Goal: Task Accomplishment & Management: Manage account settings

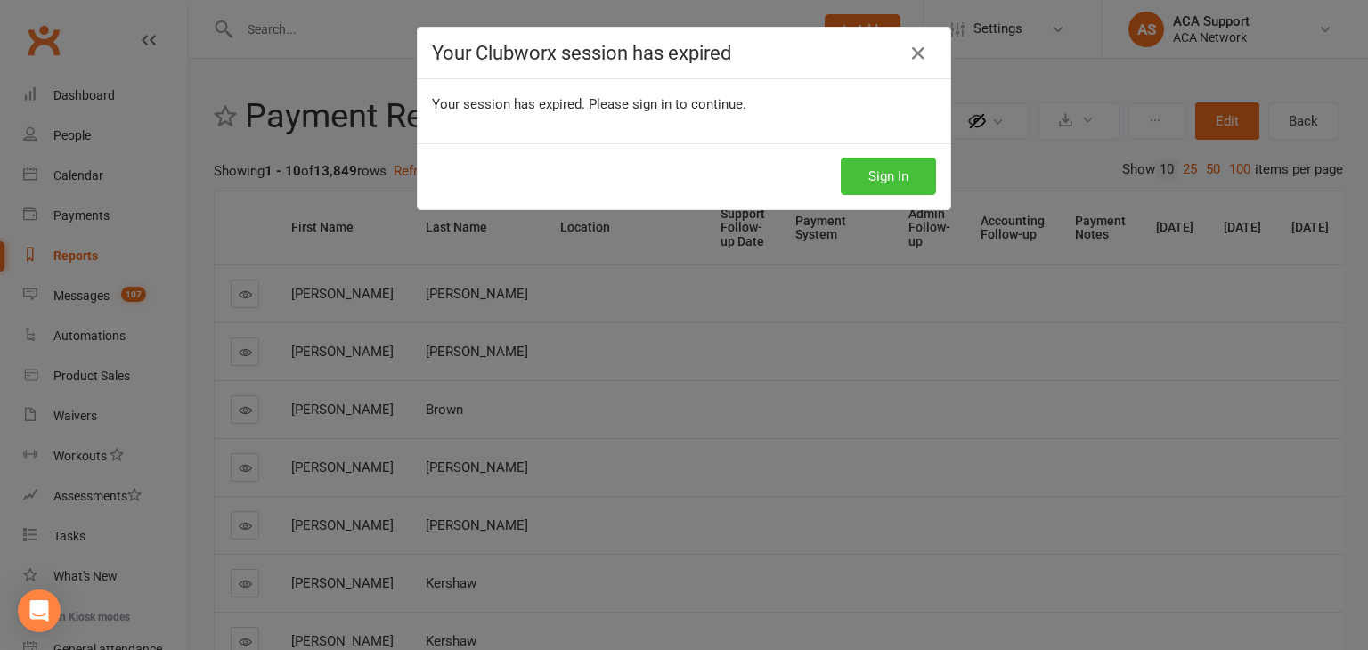
click at [889, 175] on button "Sign In" at bounding box center [888, 176] width 95 height 37
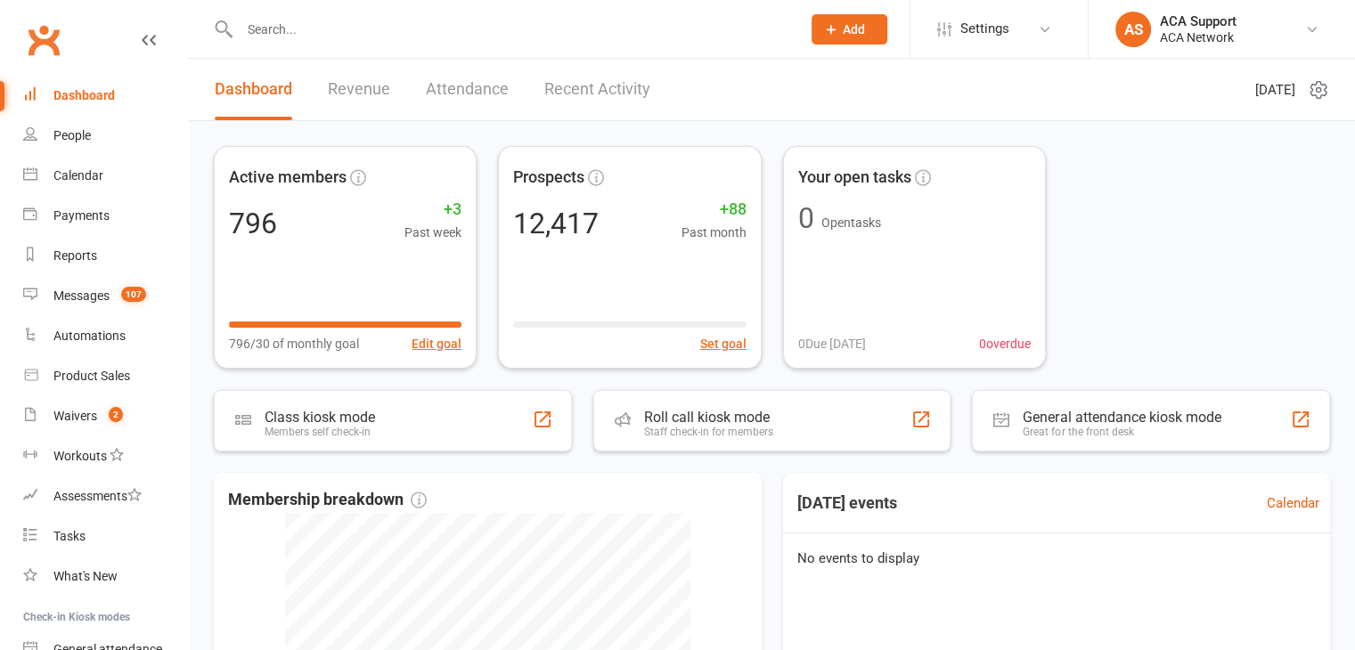
click at [361, 22] on input "text" at bounding box center [511, 29] width 554 height 25
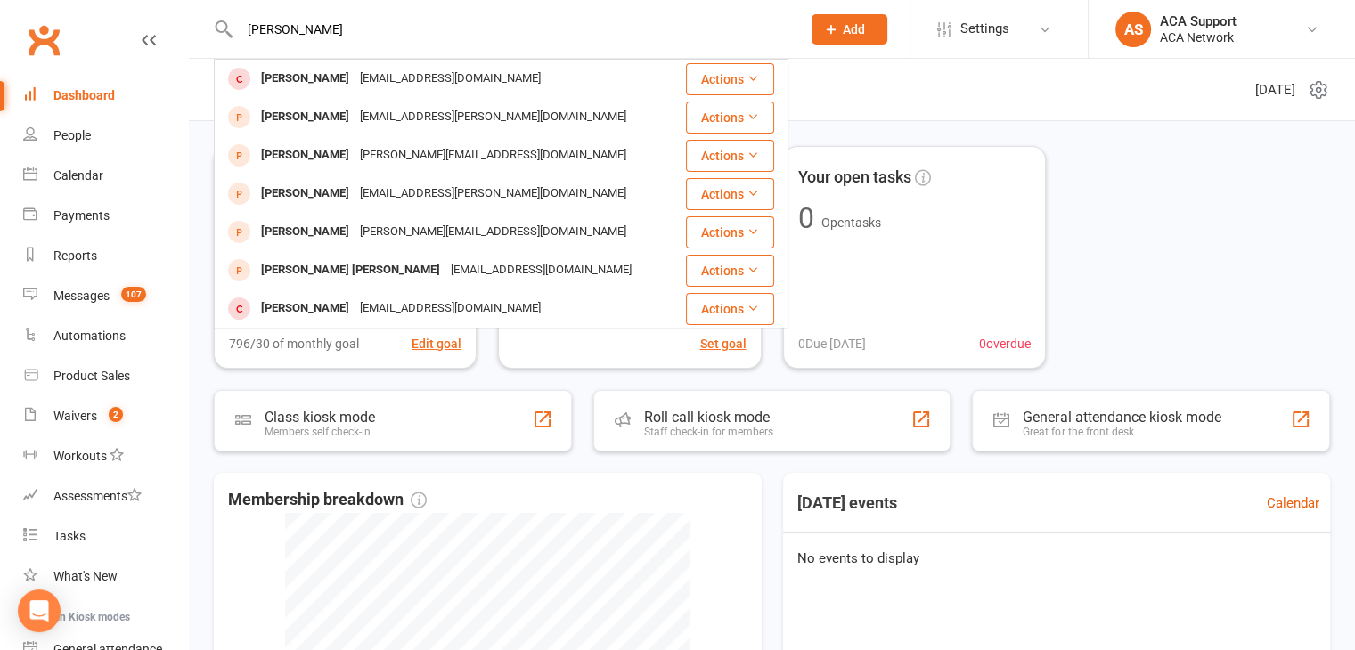
type input "[PERSON_NAME]"
click at [61, 412] on div "Waivers" at bounding box center [75, 416] width 44 height 14
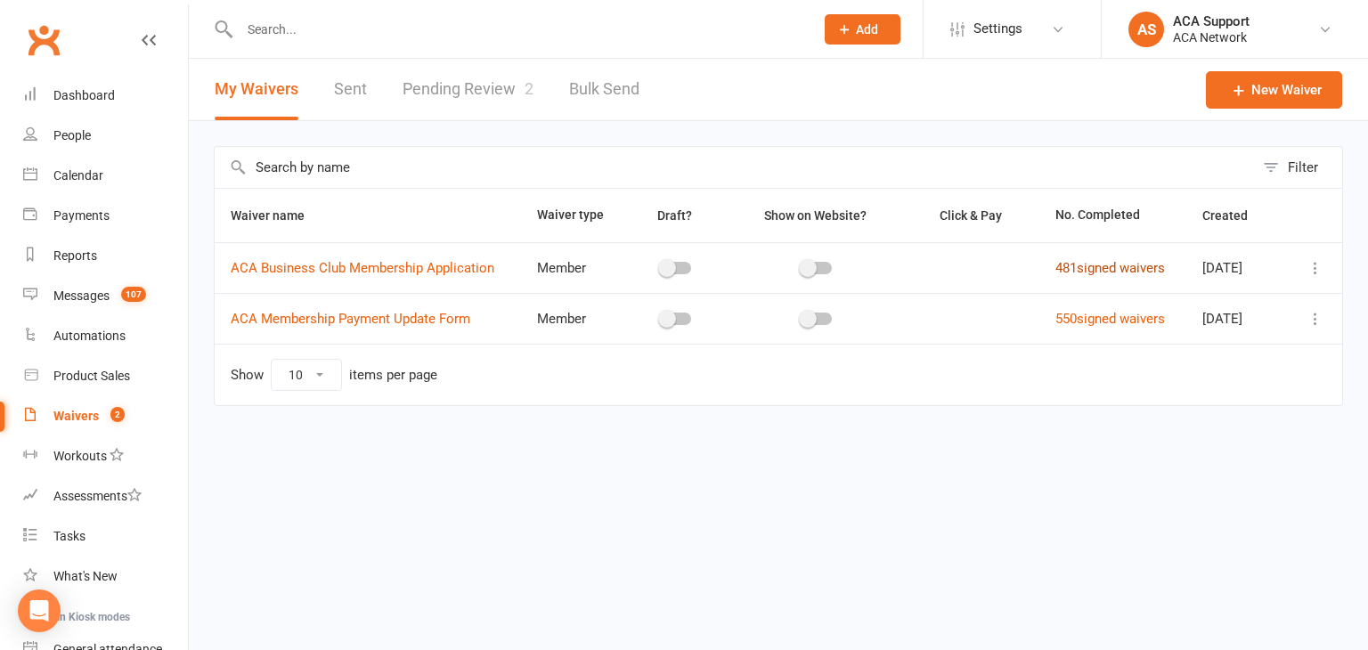
click at [1073, 264] on link "481 signed waivers" at bounding box center [1111, 268] width 110 height 16
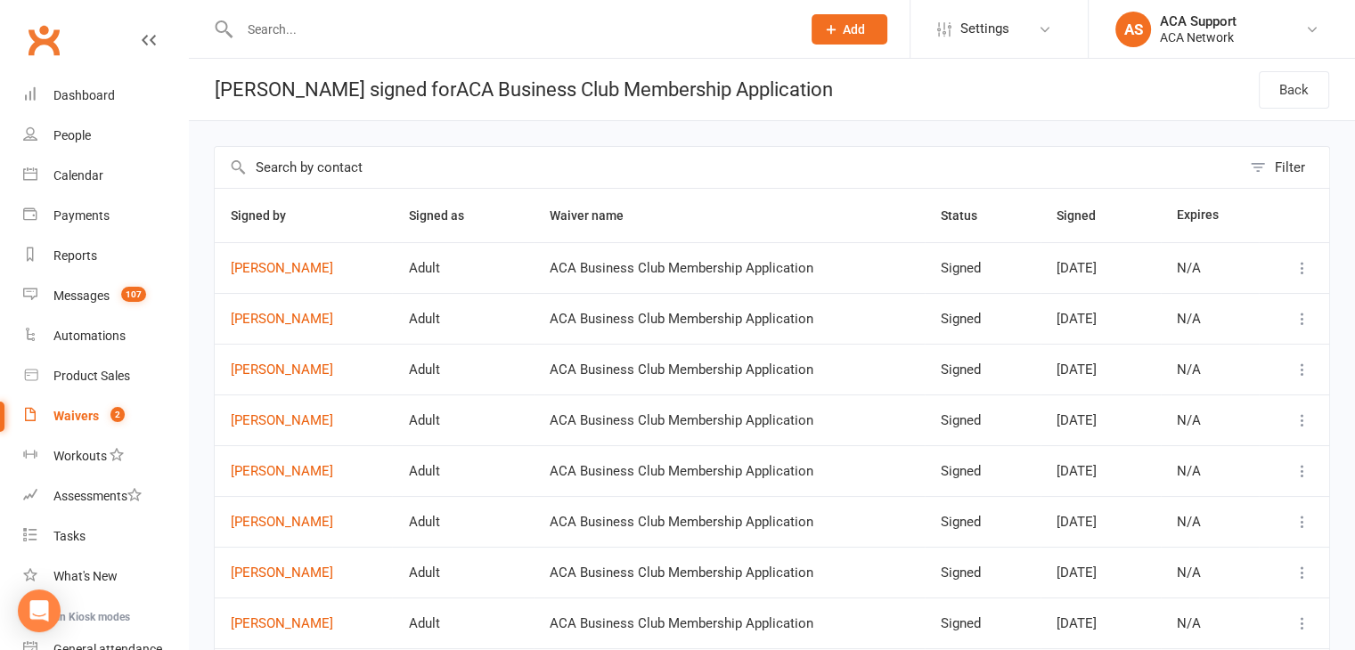
click at [73, 416] on div "Waivers" at bounding box center [75, 416] width 45 height 14
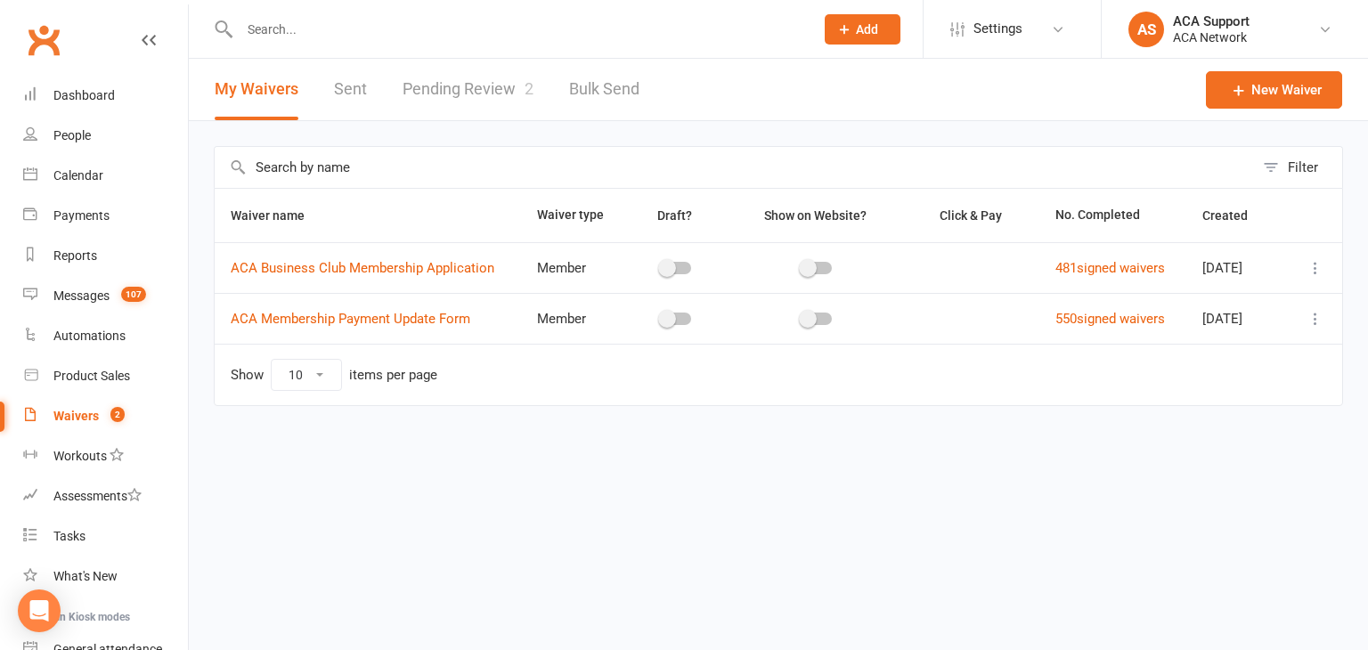
click at [498, 86] on link "Pending Review 2" at bounding box center [468, 89] width 131 height 61
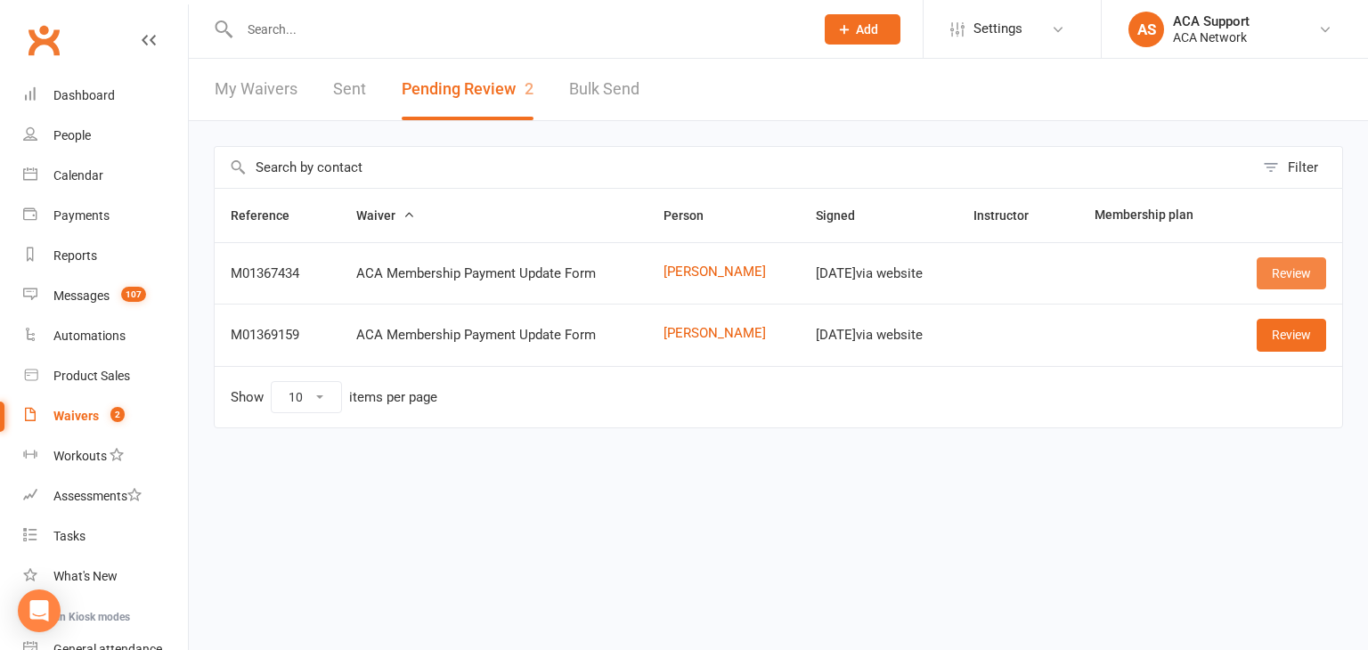
click at [1278, 274] on link "Review" at bounding box center [1291, 273] width 69 height 32
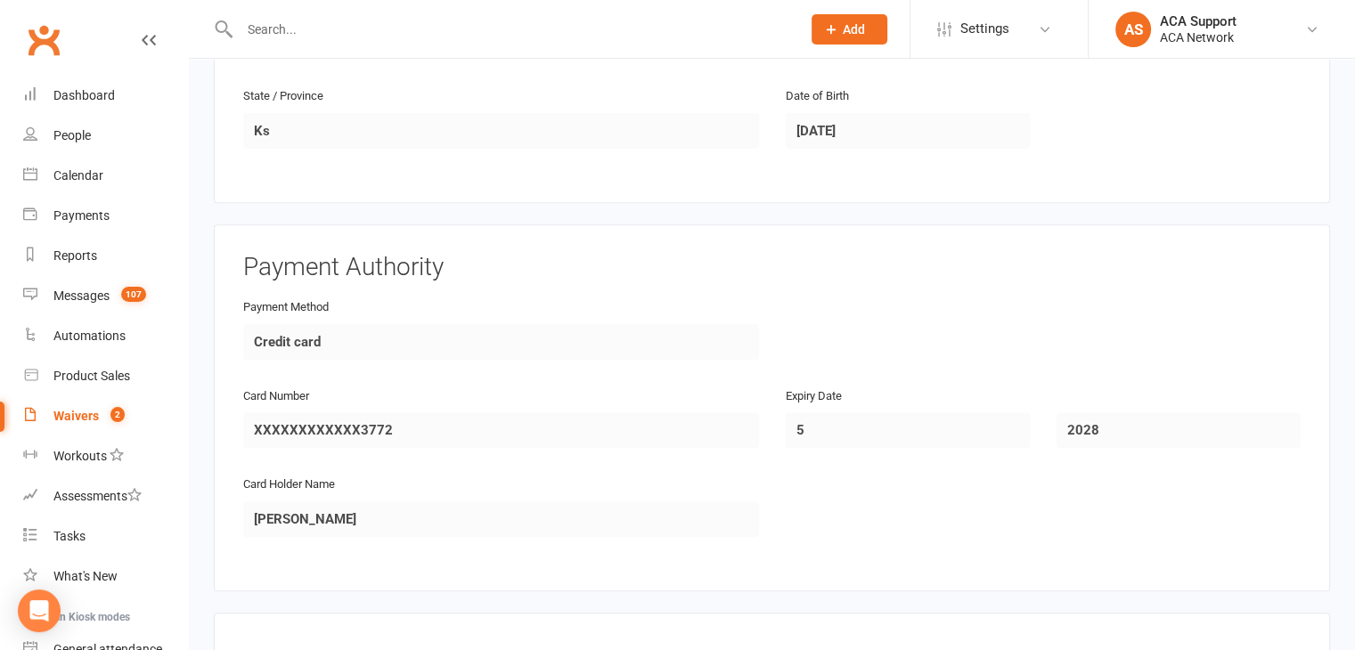
scroll to position [945, 0]
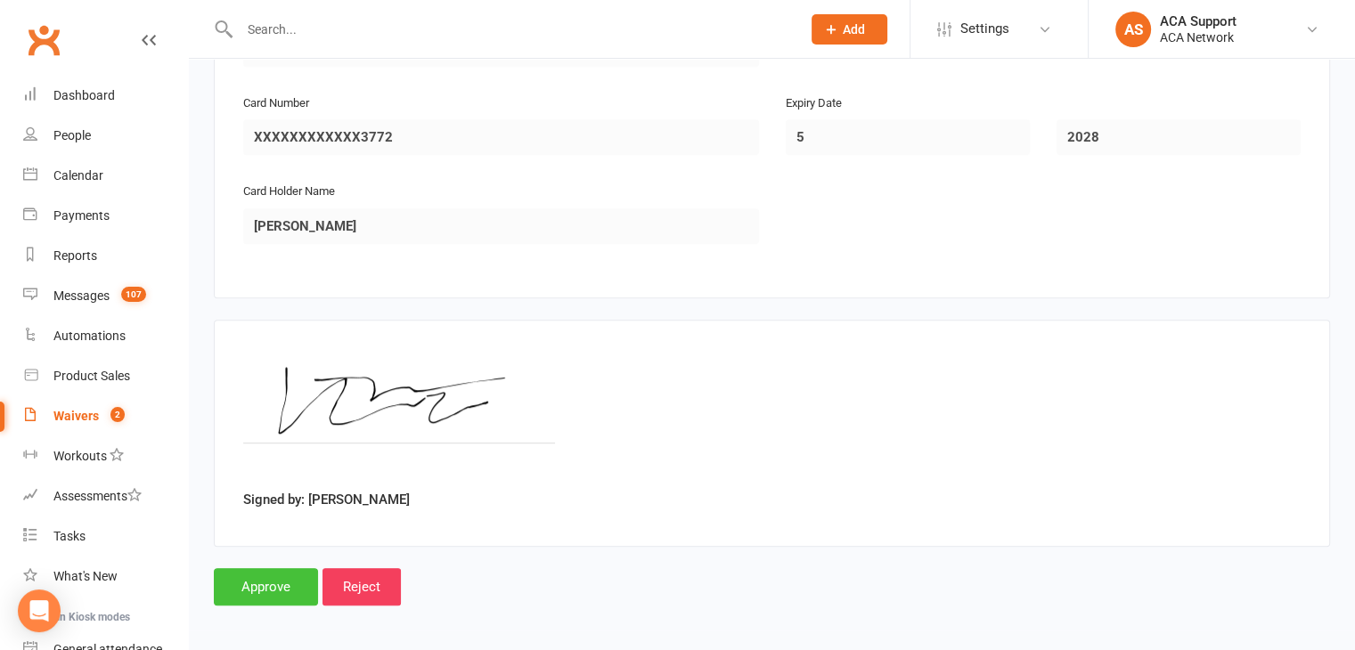
click at [246, 574] on input "Approve" at bounding box center [266, 586] width 104 height 37
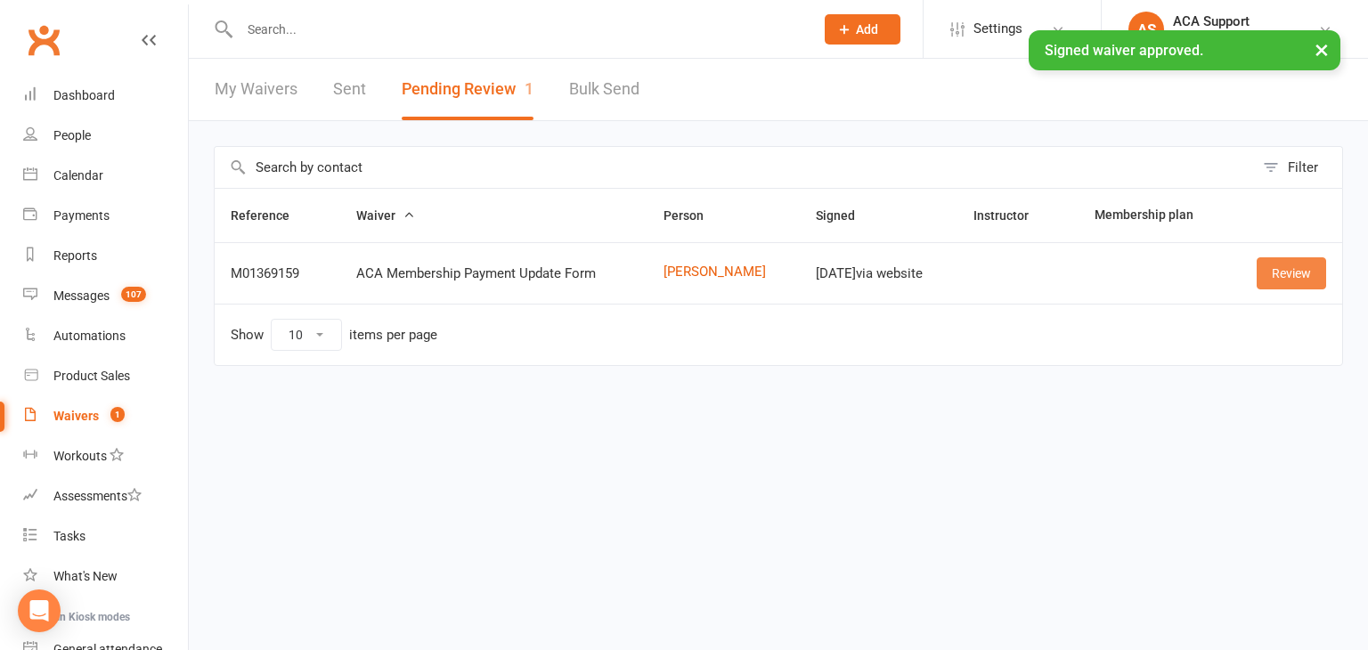
click at [1286, 274] on link "Review" at bounding box center [1291, 273] width 69 height 32
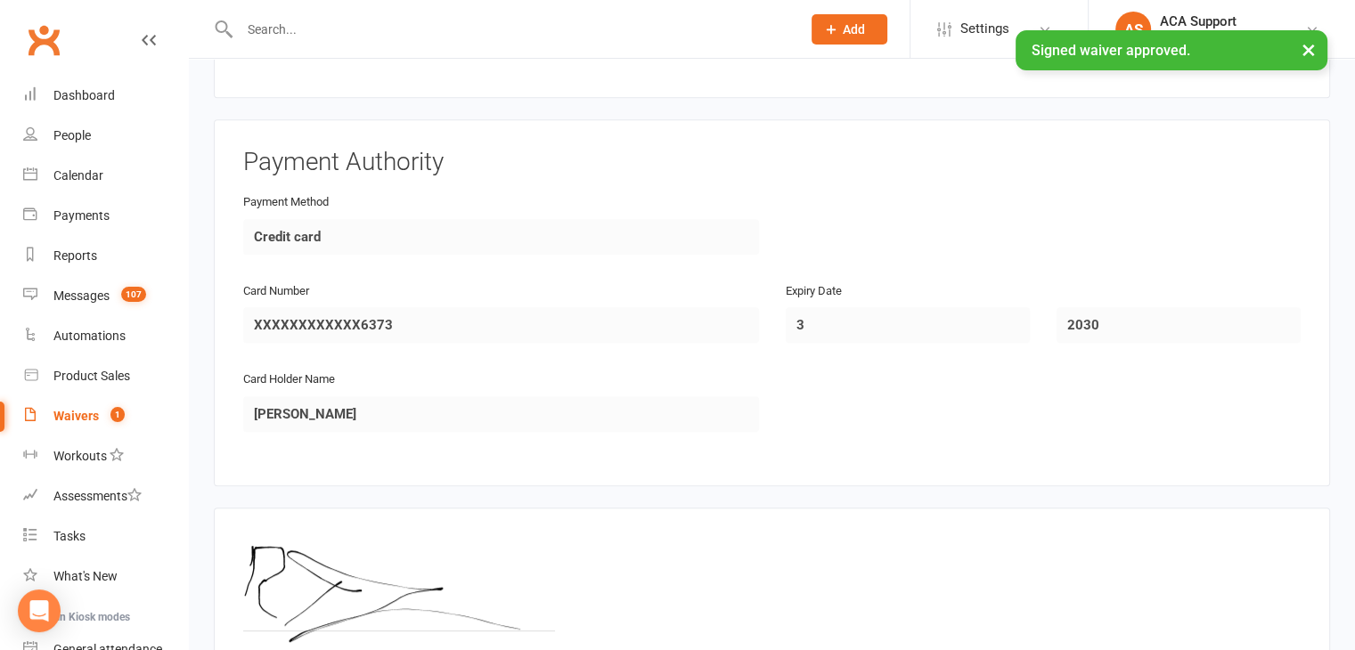
scroll to position [945, 0]
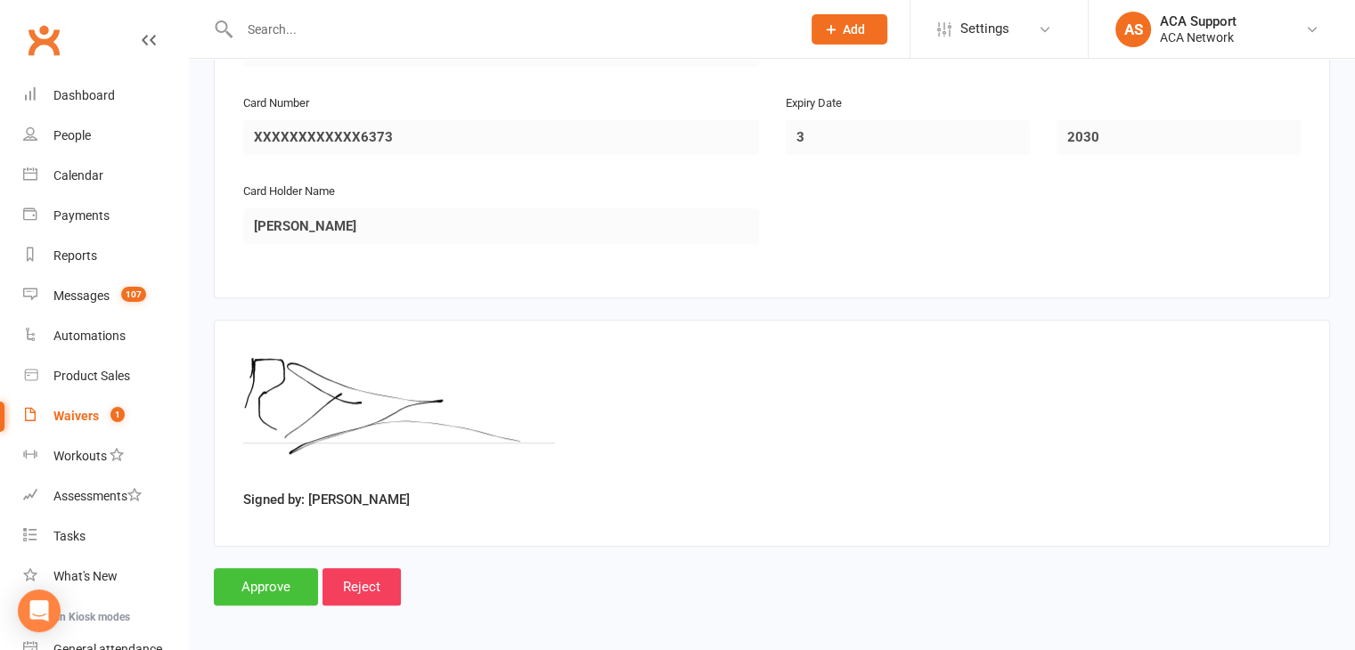
click at [262, 577] on input "Approve" at bounding box center [266, 586] width 104 height 37
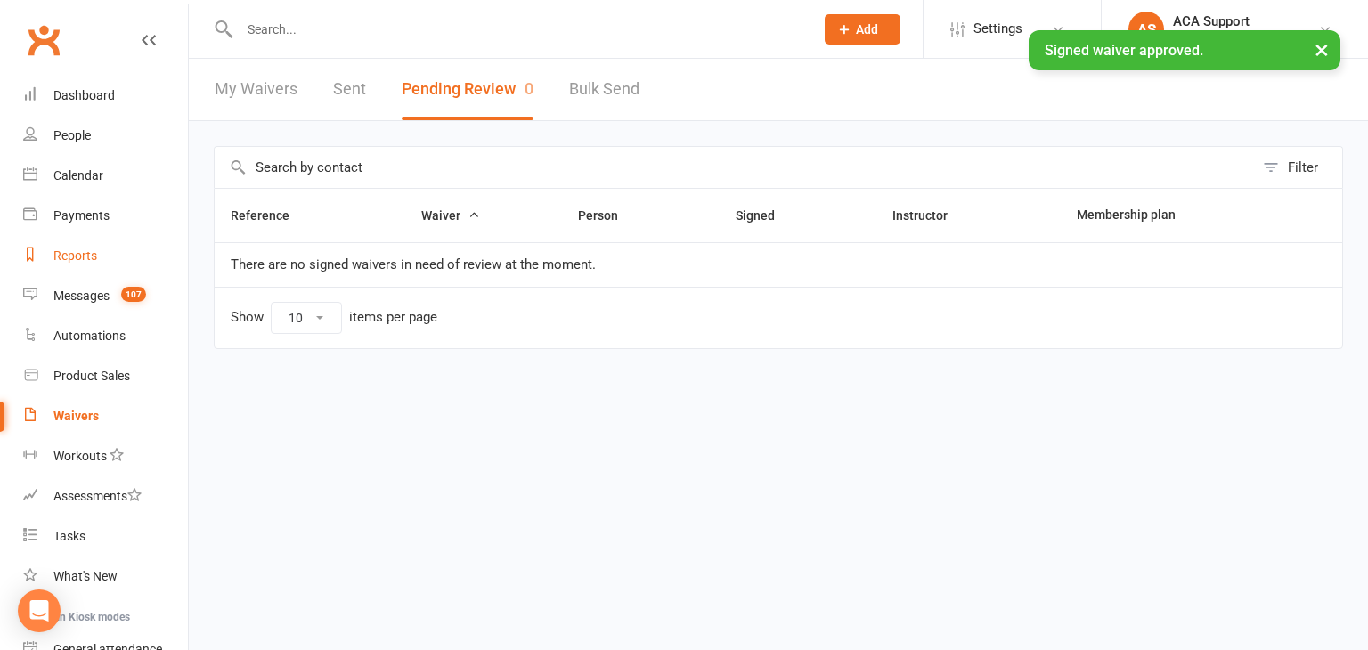
click at [75, 256] on div "Reports" at bounding box center [75, 256] width 44 height 14
select select "100"
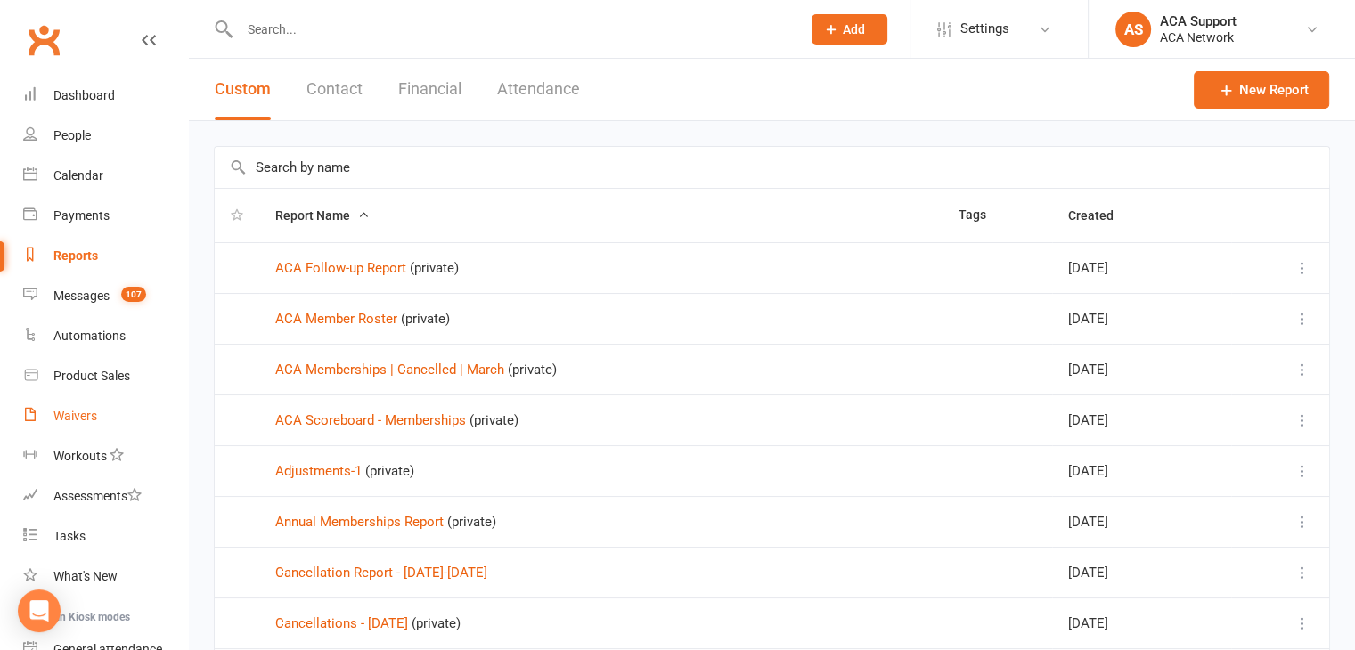
click at [70, 420] on div "Waivers" at bounding box center [75, 416] width 44 height 14
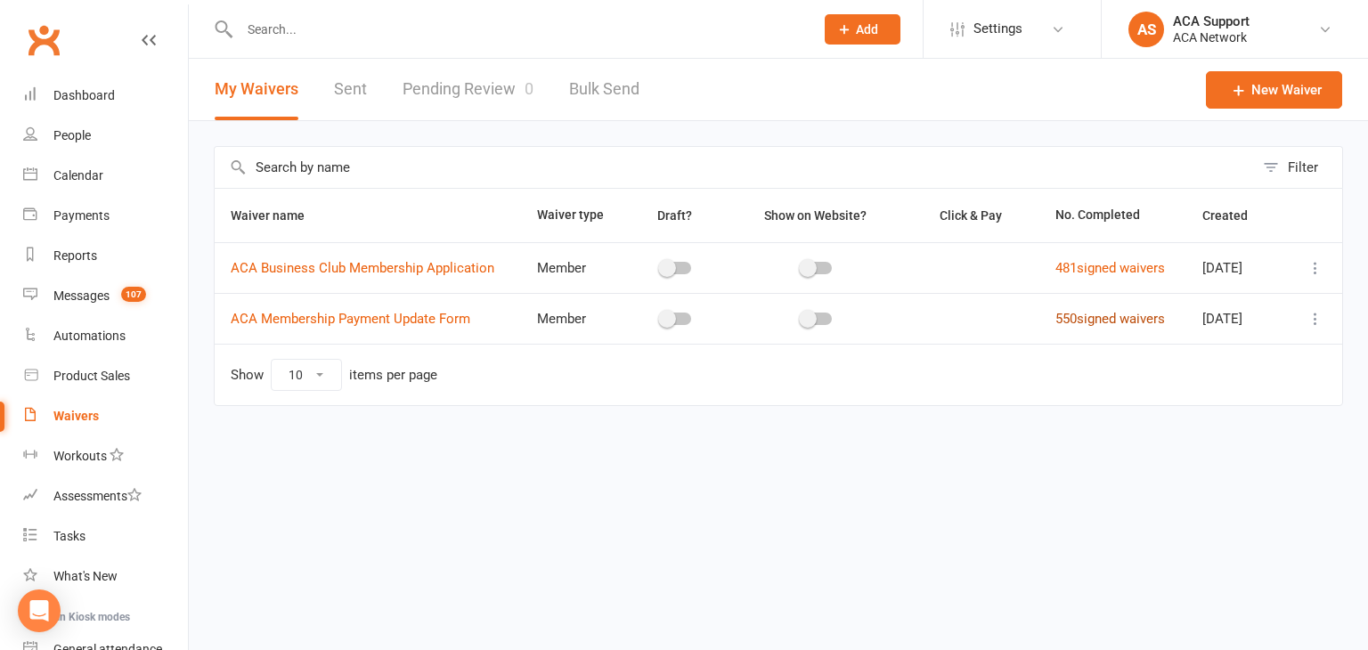
click at [1074, 315] on link "550 signed waivers" at bounding box center [1111, 319] width 110 height 16
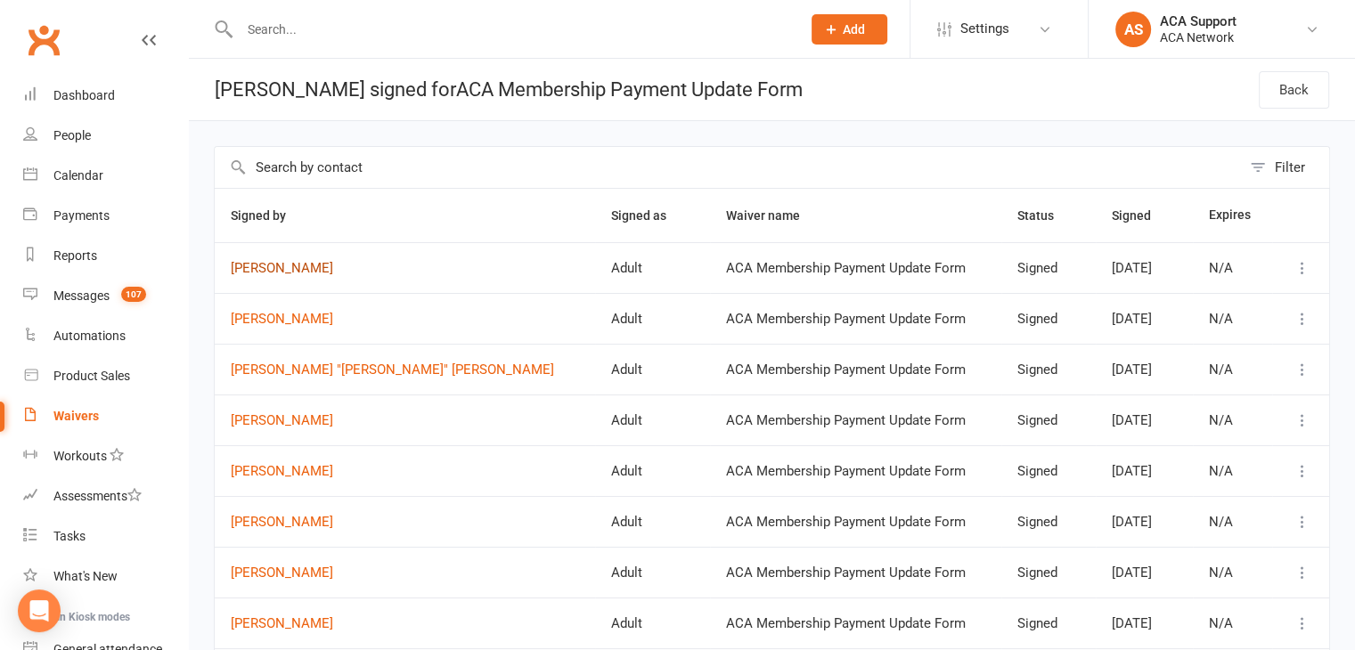
click at [271, 265] on link "[PERSON_NAME]" at bounding box center [405, 268] width 348 height 15
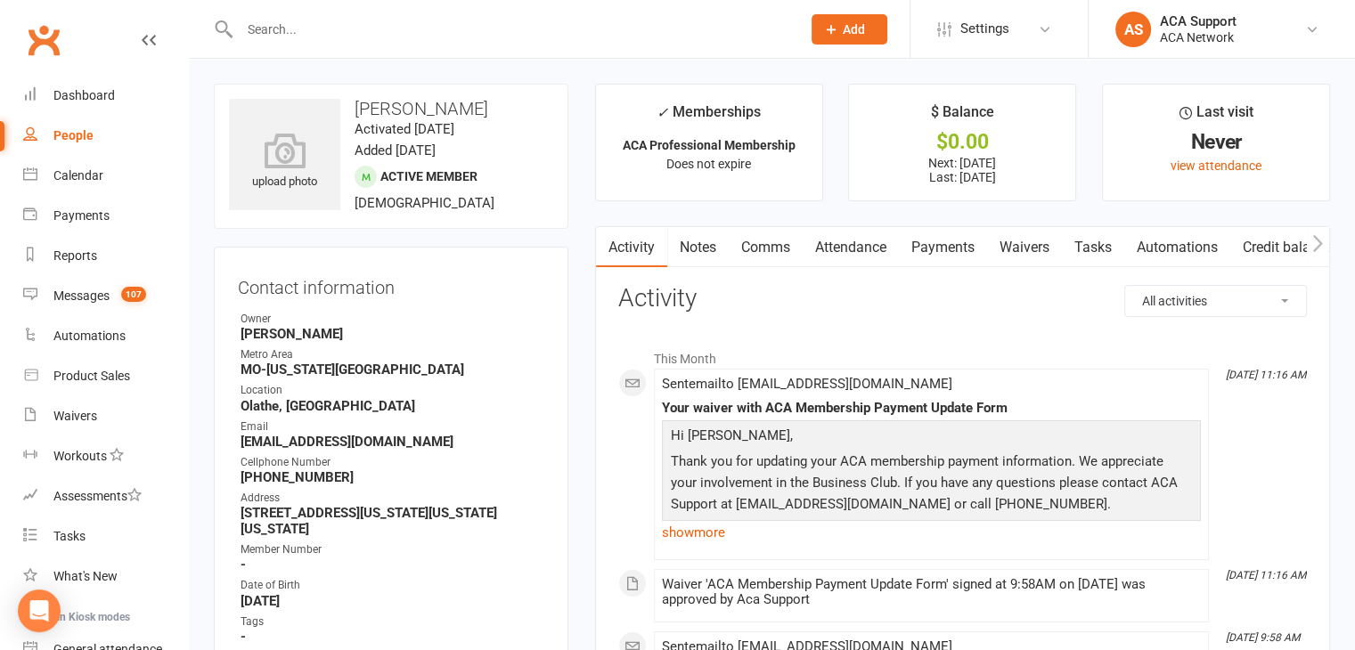
click at [942, 244] on link "Payments" at bounding box center [943, 247] width 88 height 41
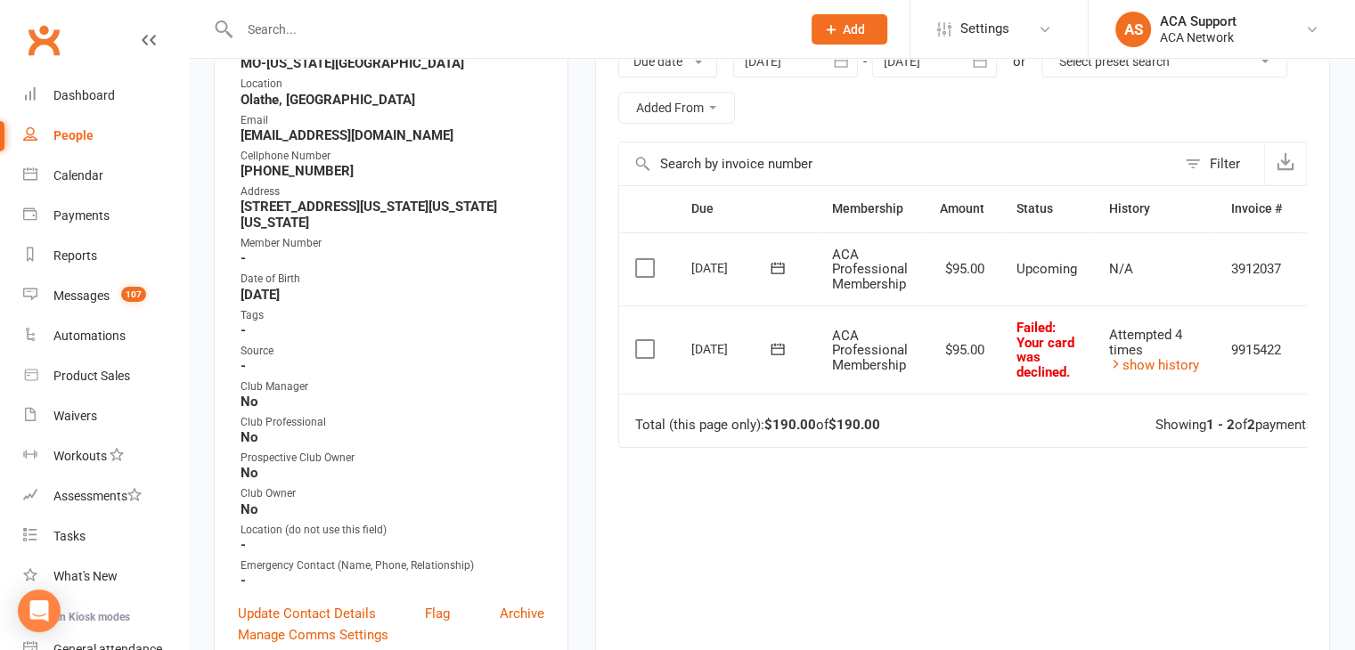
scroll to position [392, 0]
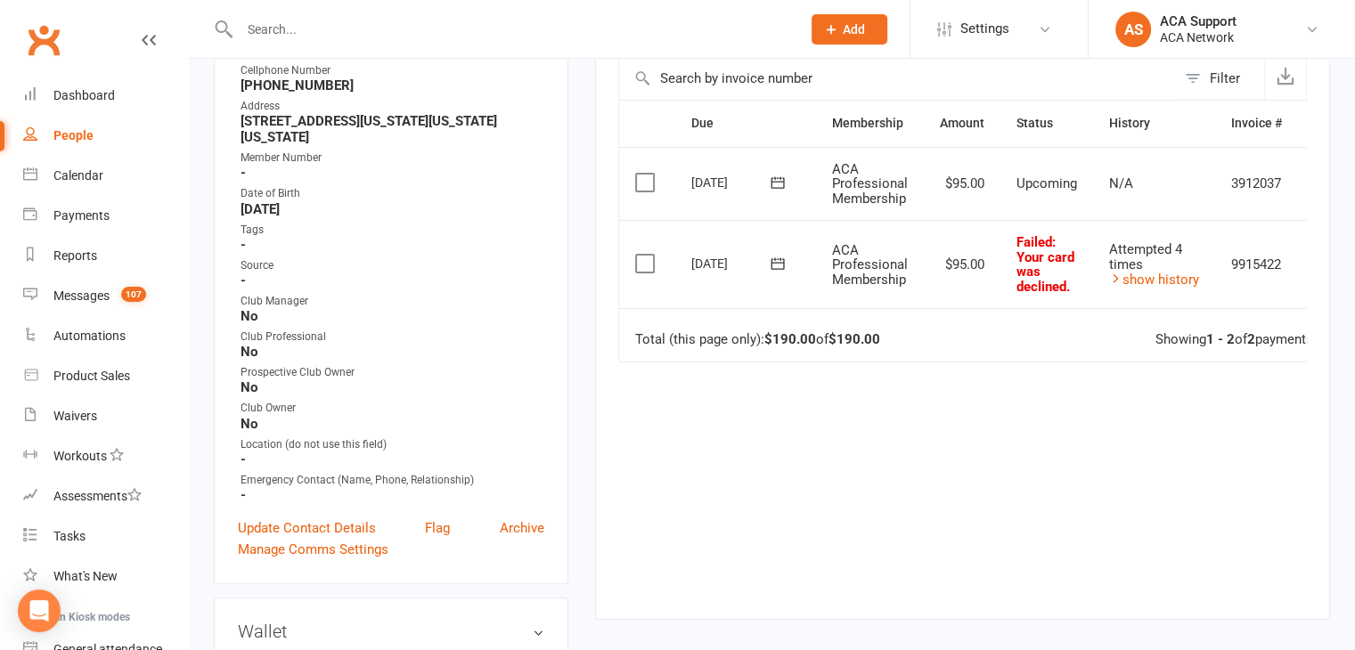
click at [778, 257] on icon at bounding box center [777, 263] width 13 height 12
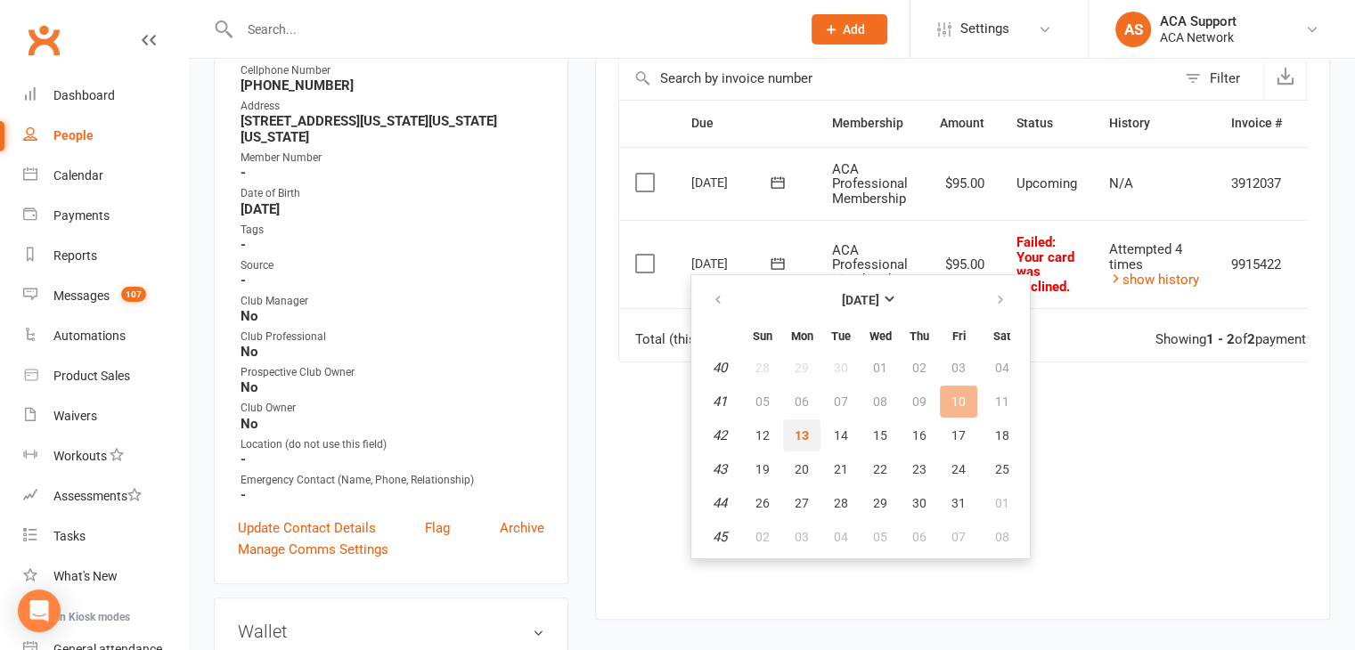
click at [806, 433] on span "13" at bounding box center [802, 436] width 14 height 14
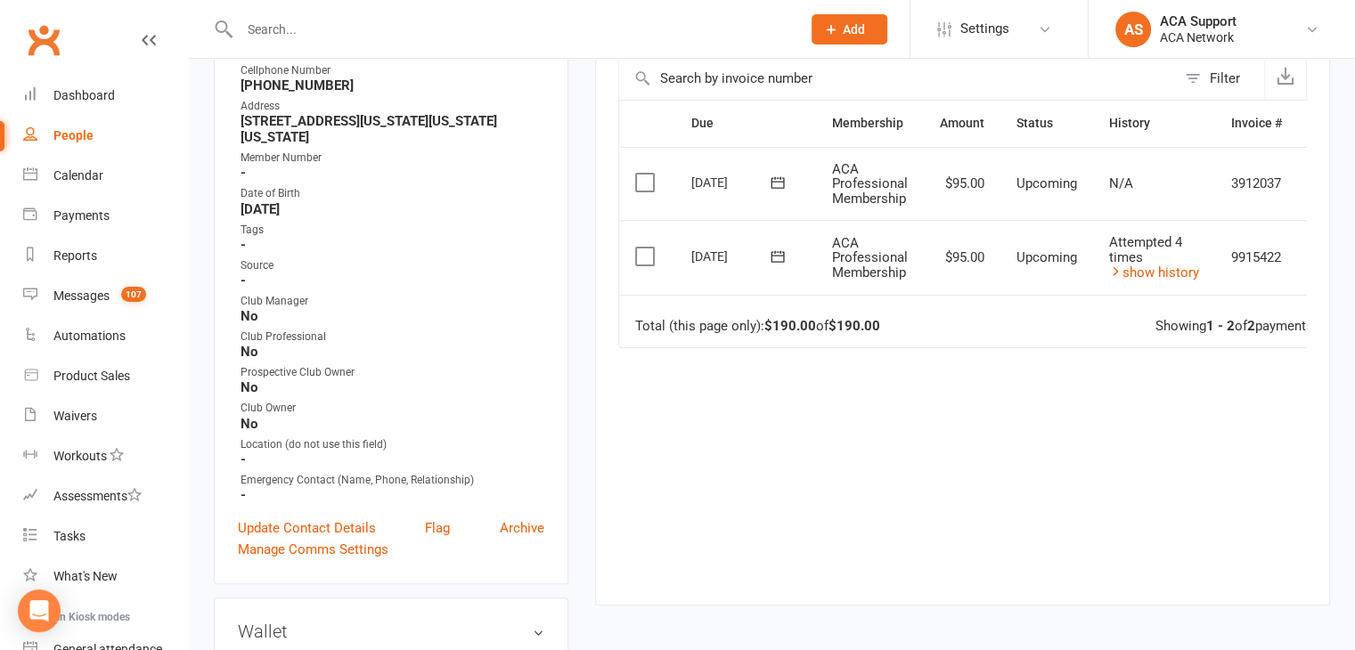
scroll to position [0, 0]
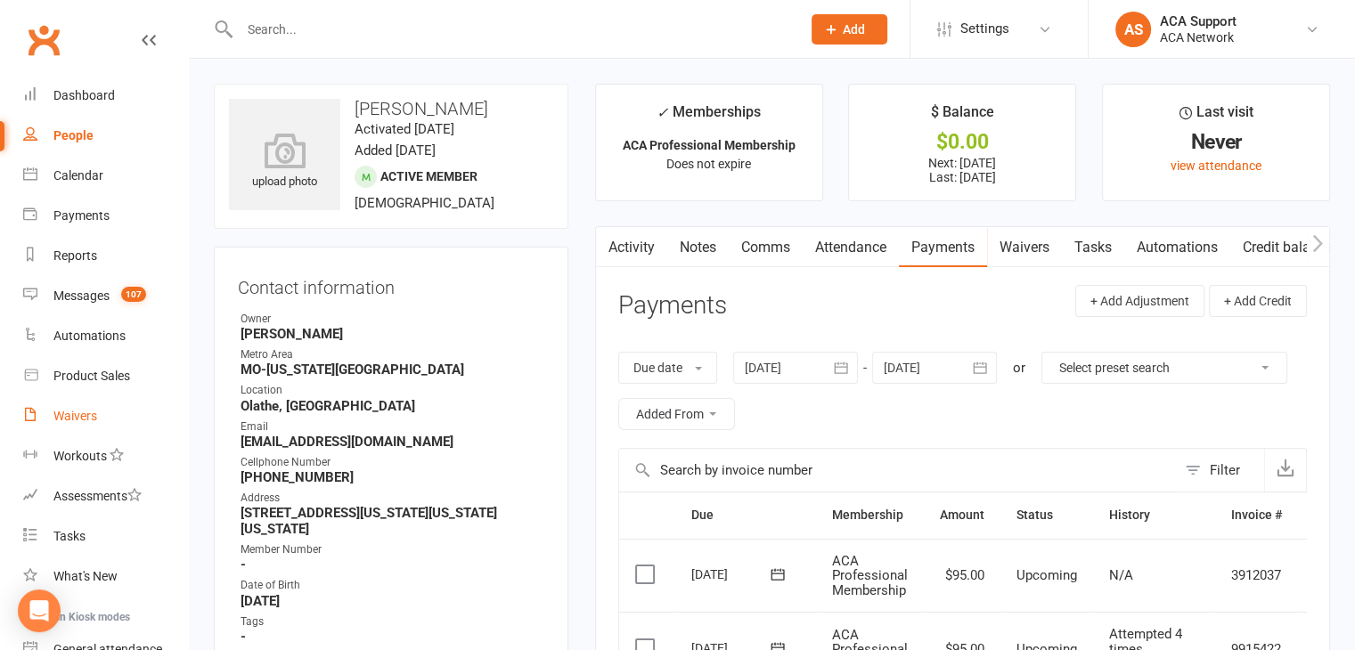
click at [83, 409] on div "Waivers" at bounding box center [75, 416] width 44 height 14
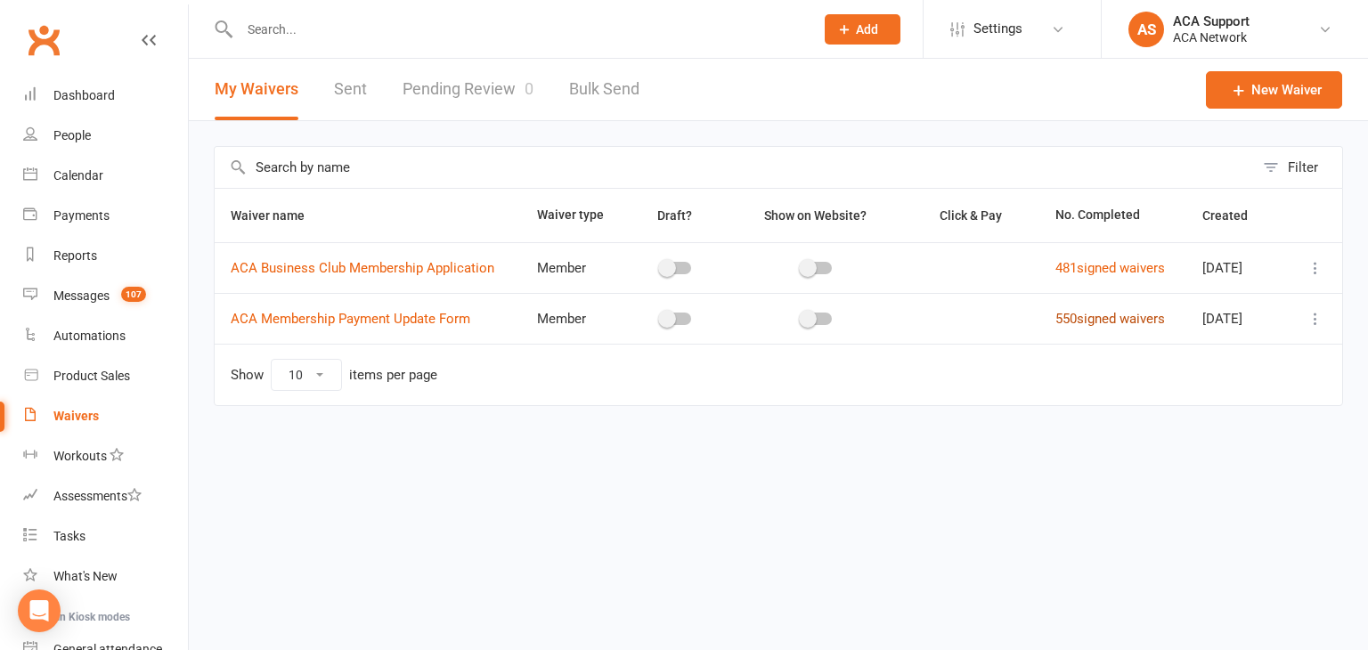
click at [1098, 314] on link "550 signed waivers" at bounding box center [1111, 319] width 110 height 16
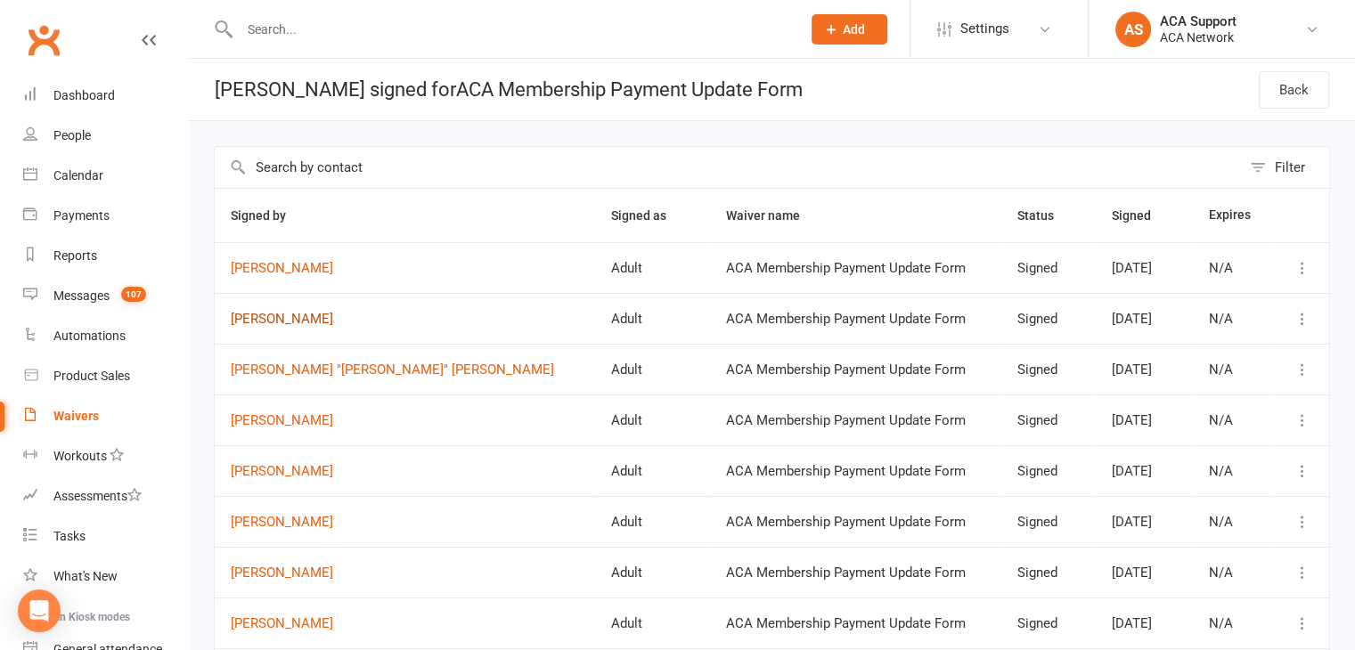
click at [282, 317] on link "[PERSON_NAME]" at bounding box center [405, 319] width 348 height 15
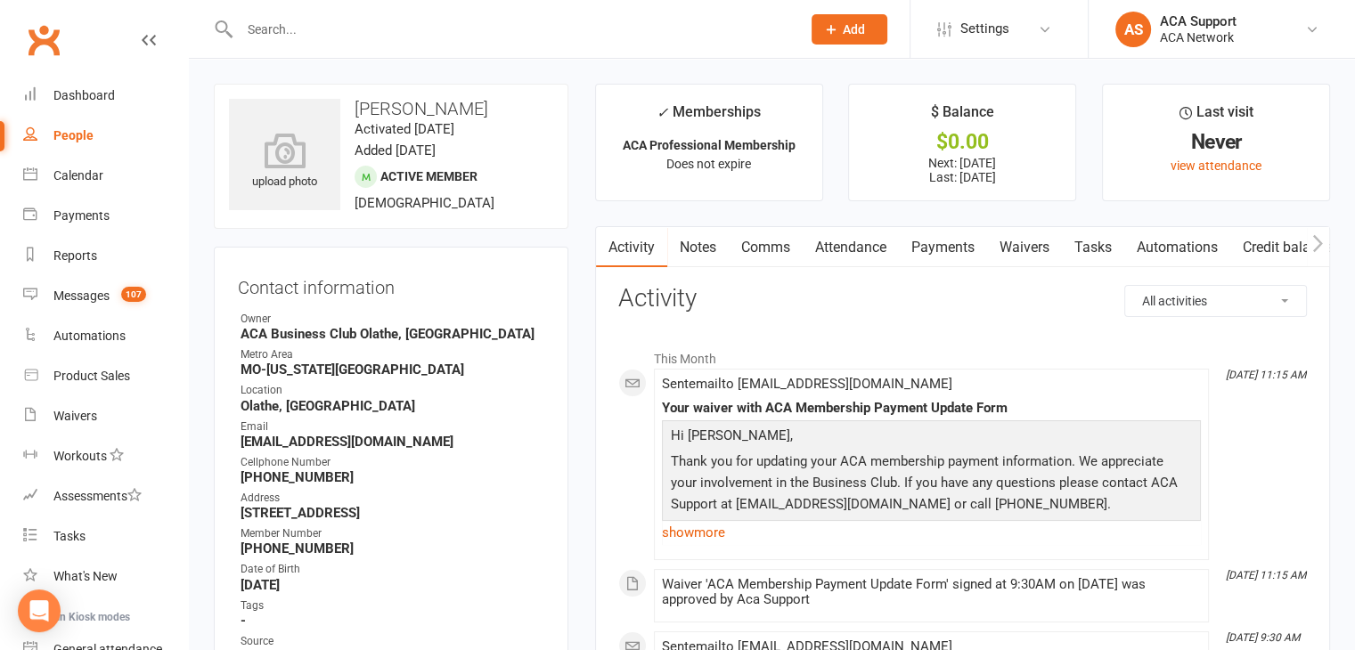
click at [943, 241] on link "Payments" at bounding box center [943, 247] width 88 height 41
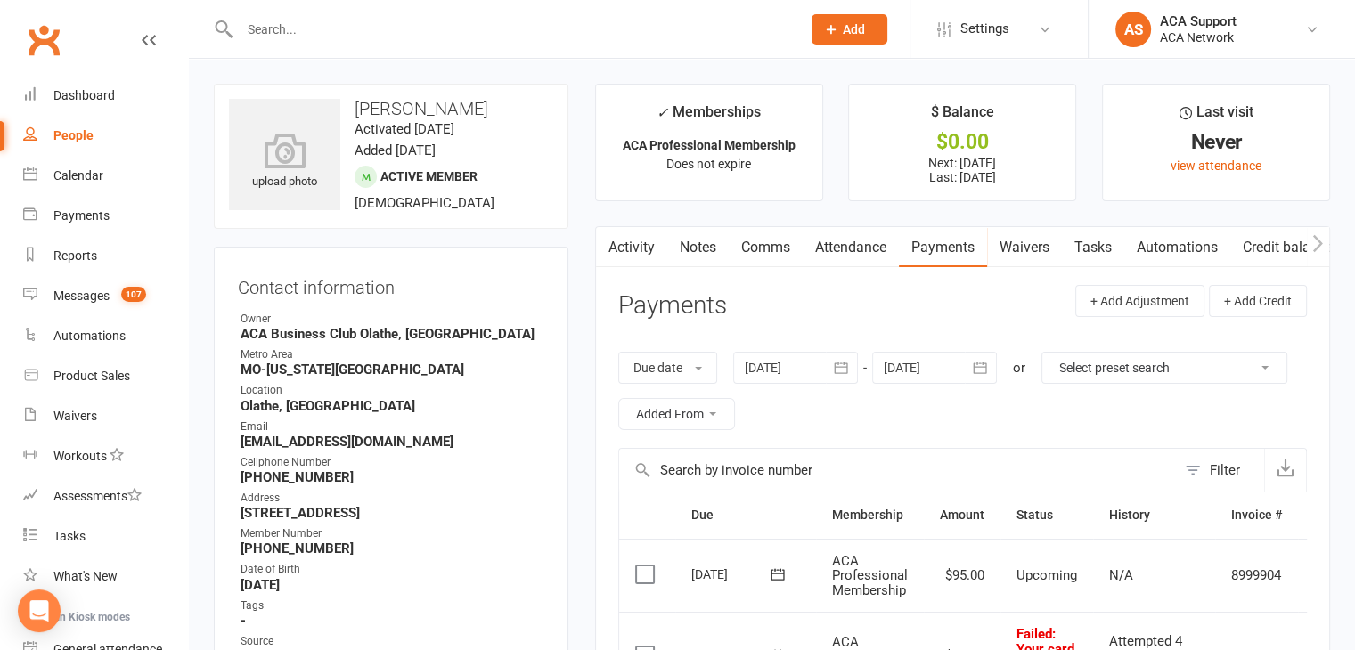
scroll to position [299, 0]
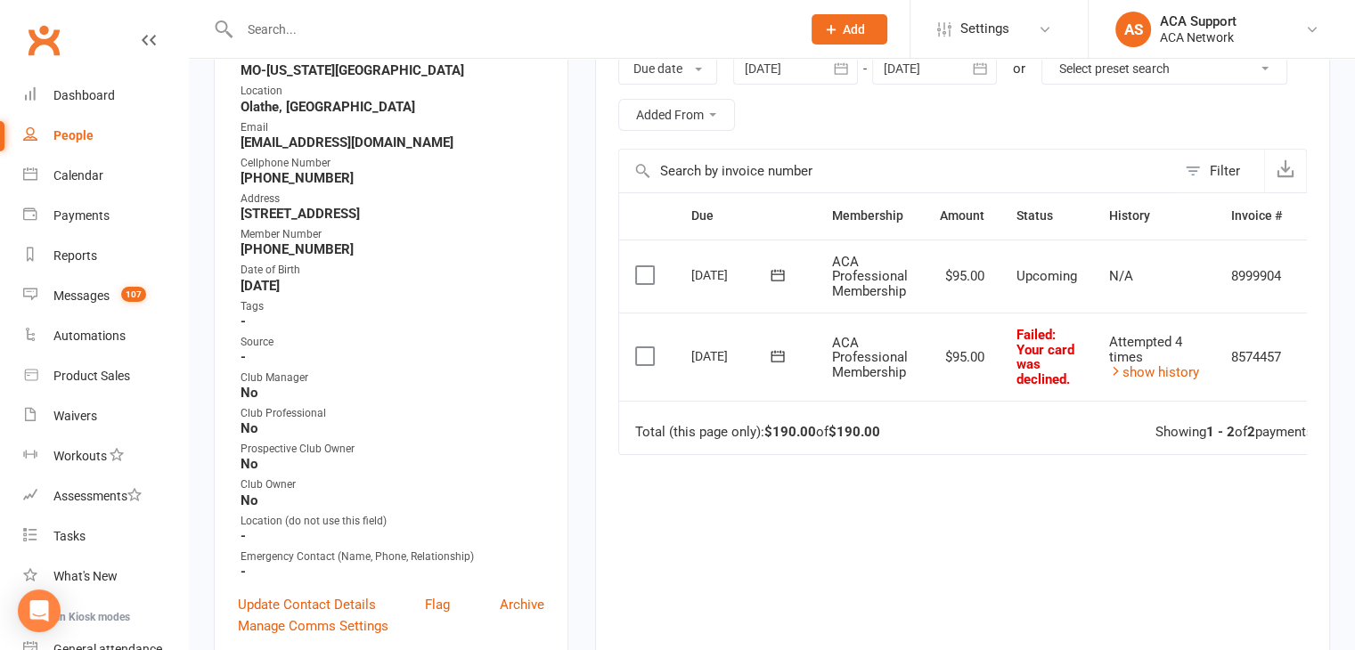
click at [781, 350] on icon at bounding box center [777, 356] width 13 height 12
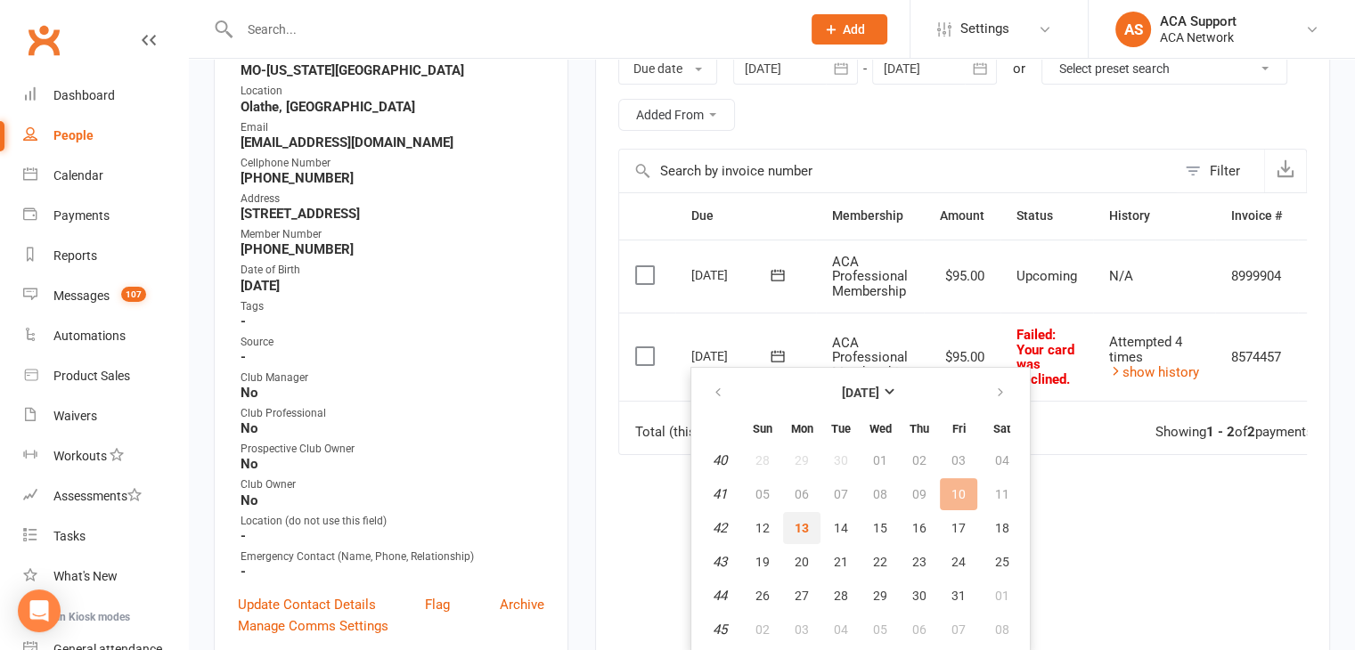
click at [802, 521] on span "13" at bounding box center [802, 528] width 14 height 14
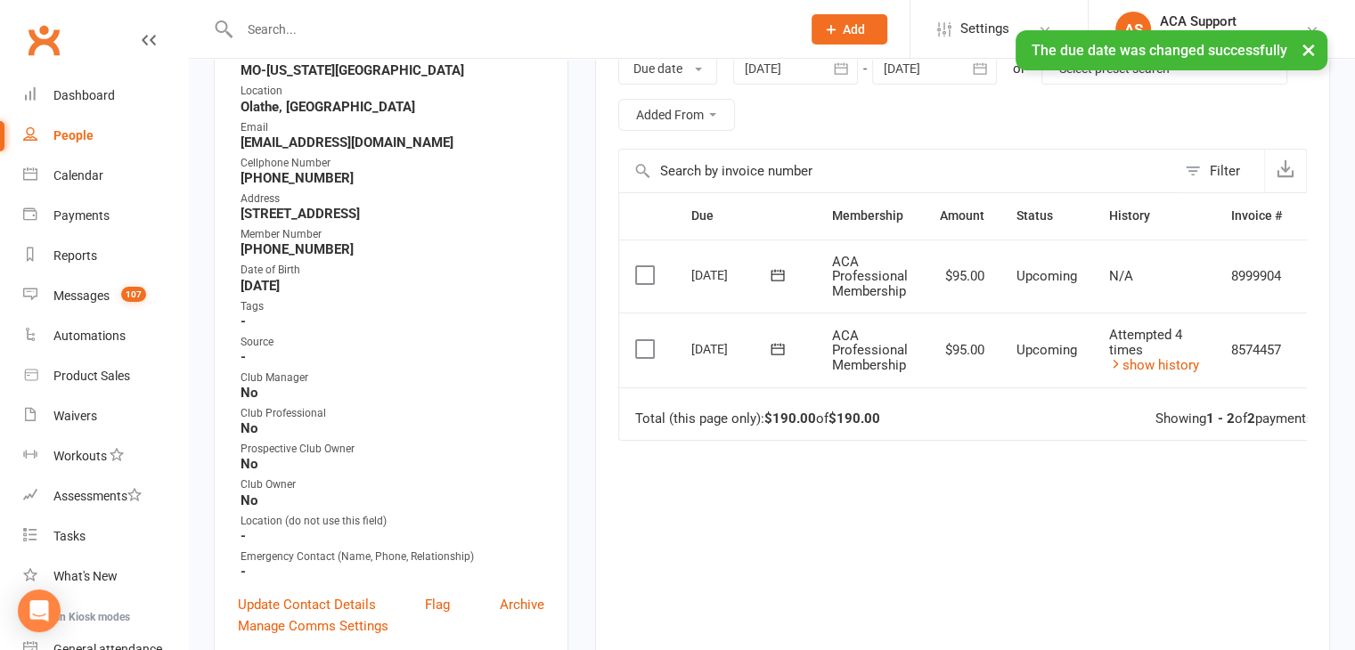
scroll to position [0, 0]
